Goal: Check status: Check status

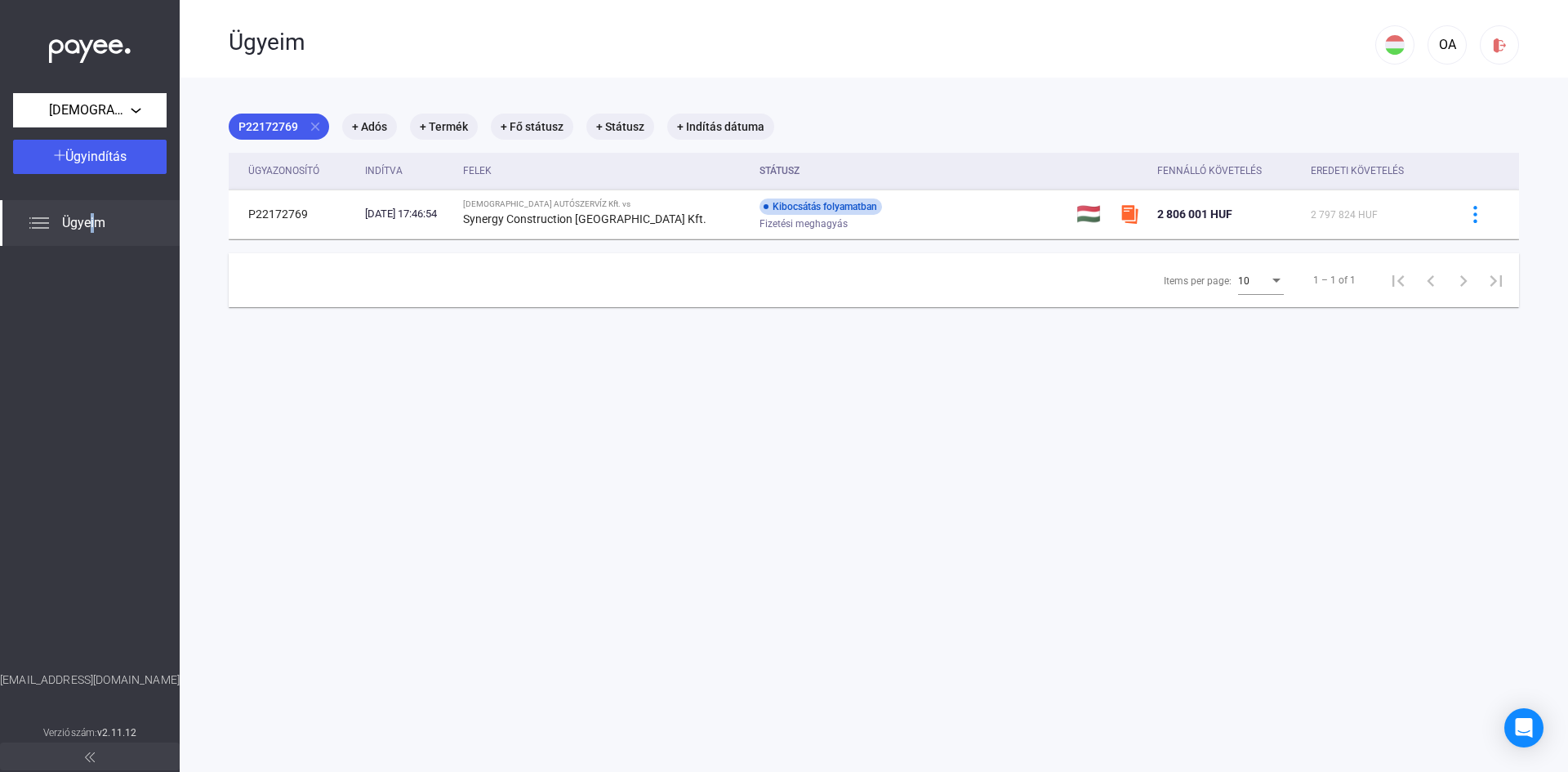
click at [93, 225] on span "Ügyeim" at bounding box center [84, 223] width 44 height 20
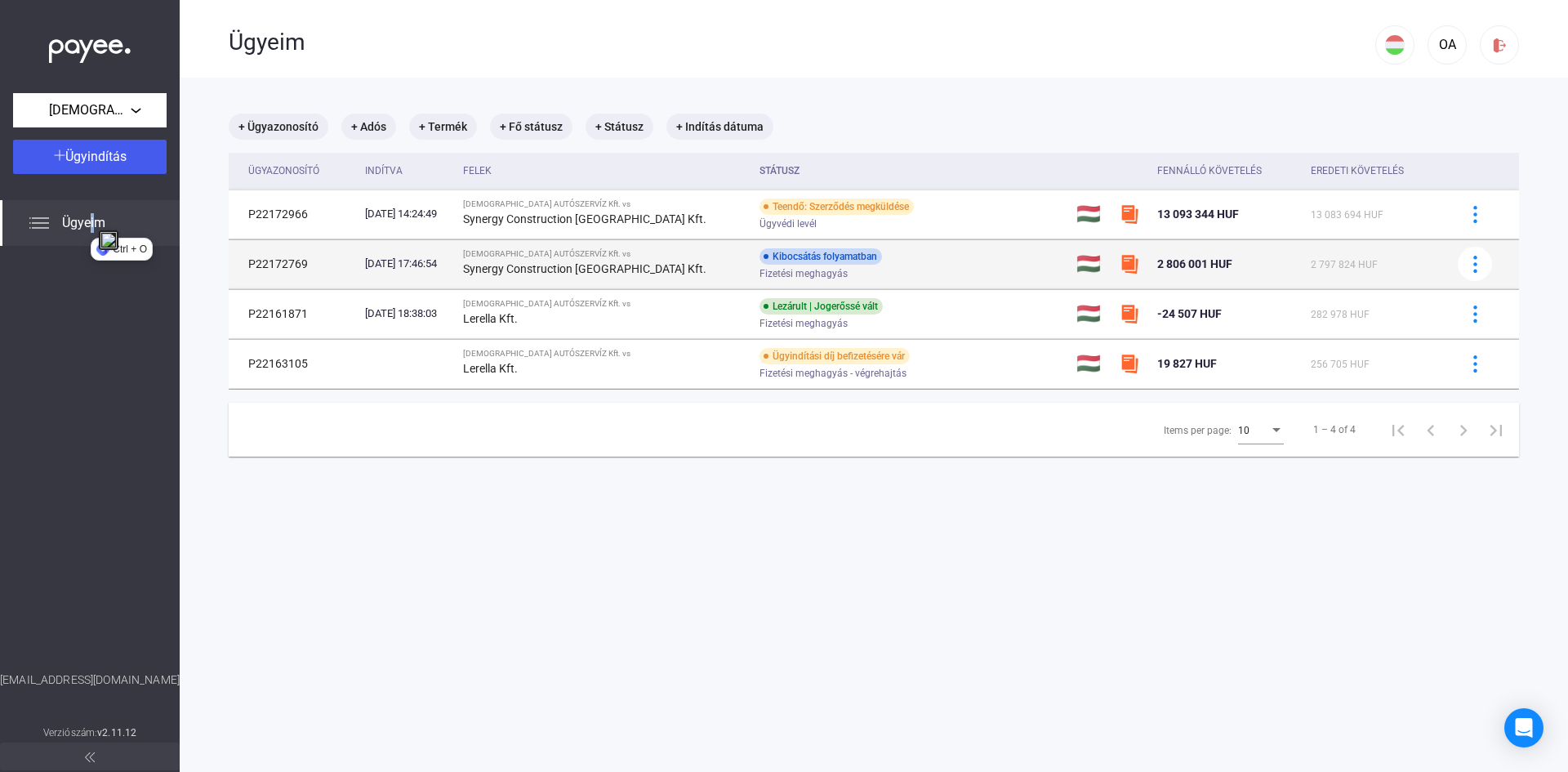
click at [791, 268] on span "Fizetési meghagyás" at bounding box center [803, 273] width 88 height 20
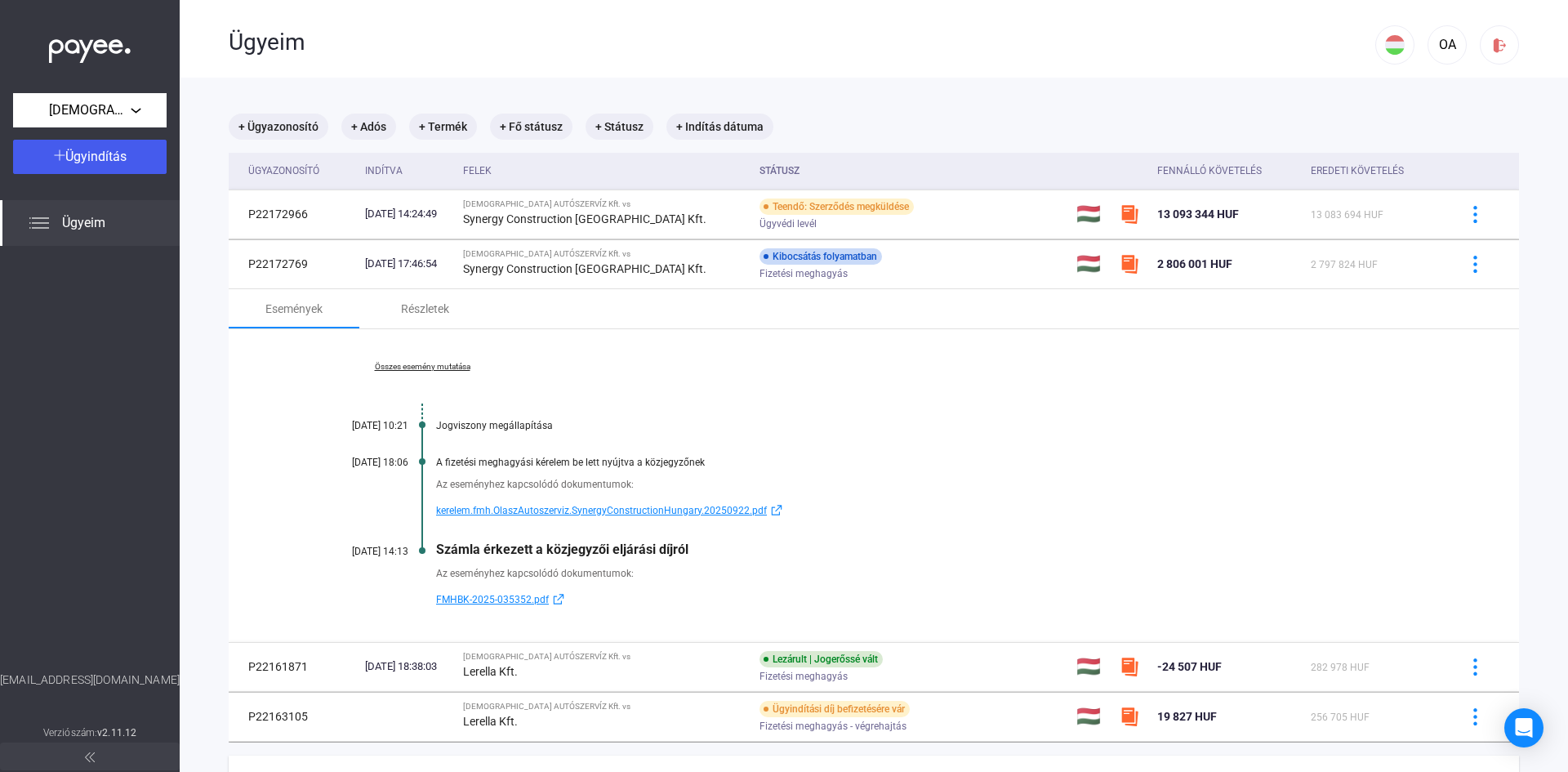
click at [454, 366] on link "Összes esemény mutatása" at bounding box center [422, 366] width 224 height 10
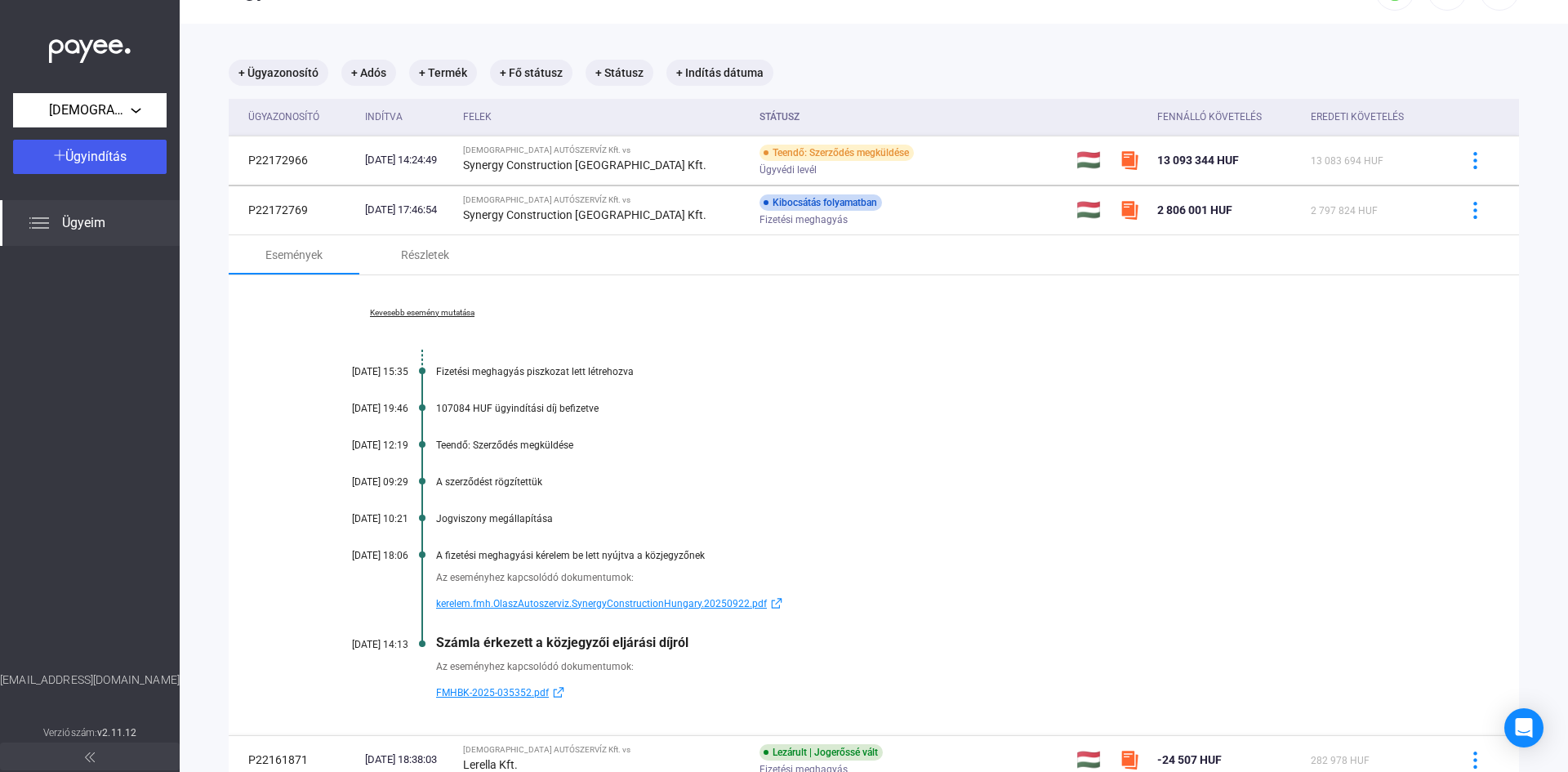
scroll to position [82, 0]
